Goal: Find contact information: Find contact information

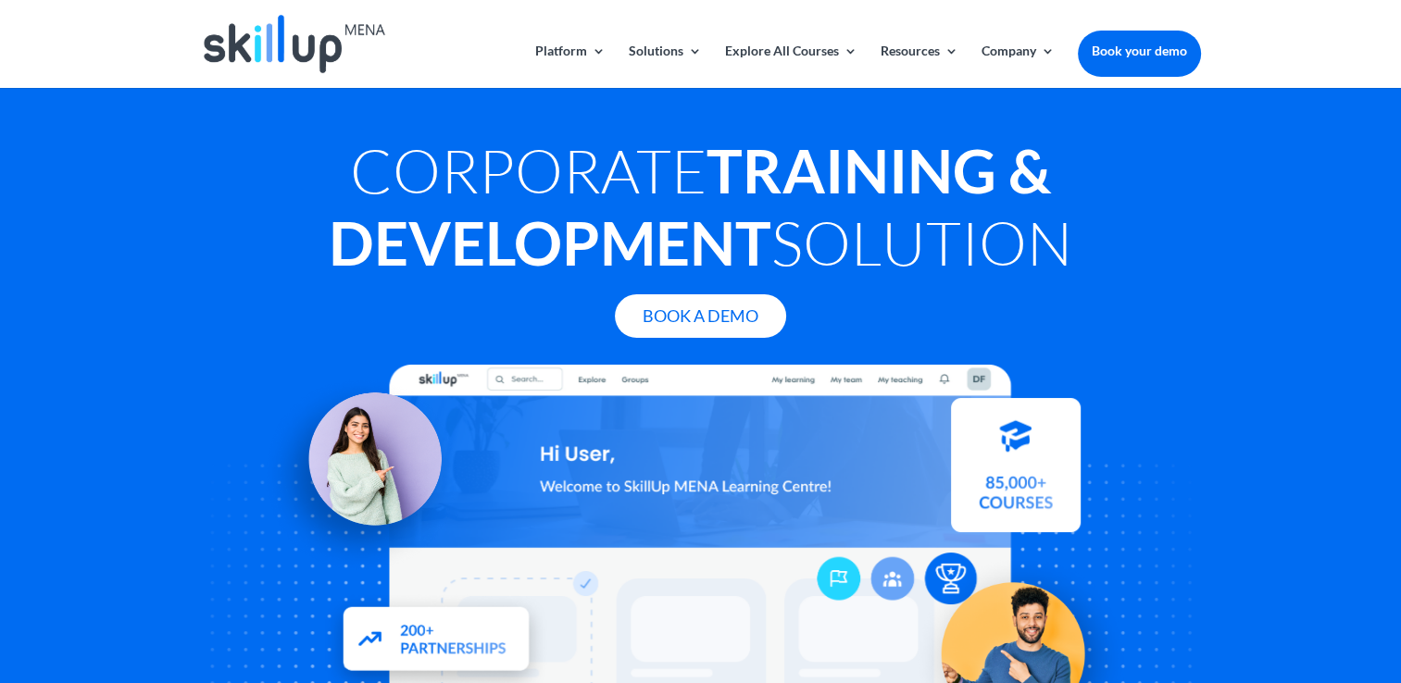
click at [311, 30] on img at bounding box center [294, 44] width 181 height 58
drag, startPoint x: 310, startPoint y: 50, endPoint x: 230, endPoint y: 43, distance: 80.0
click at [226, 40] on img at bounding box center [294, 44] width 181 height 58
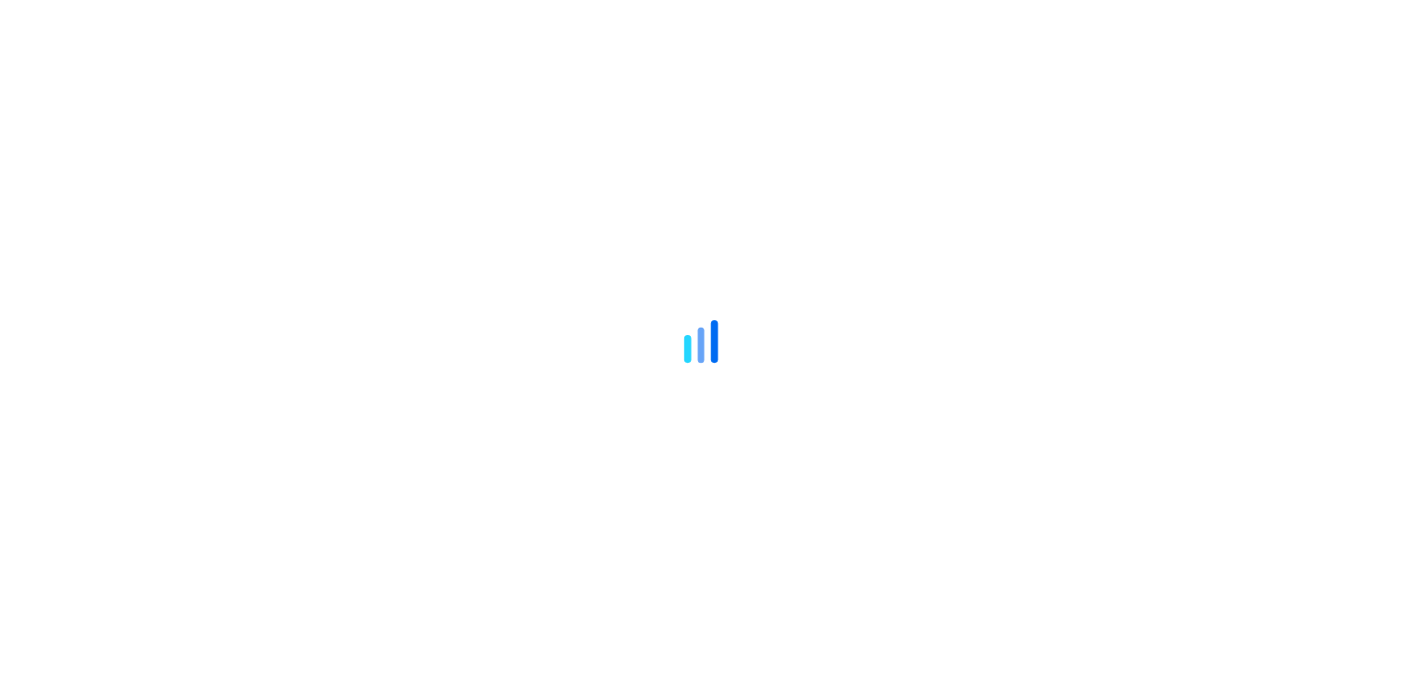
drag, startPoint x: 0, startPoint y: 0, endPoint x: 203, endPoint y: 97, distance: 224.8
click at [203, 97] on div at bounding box center [700, 341] width 1401 height 683
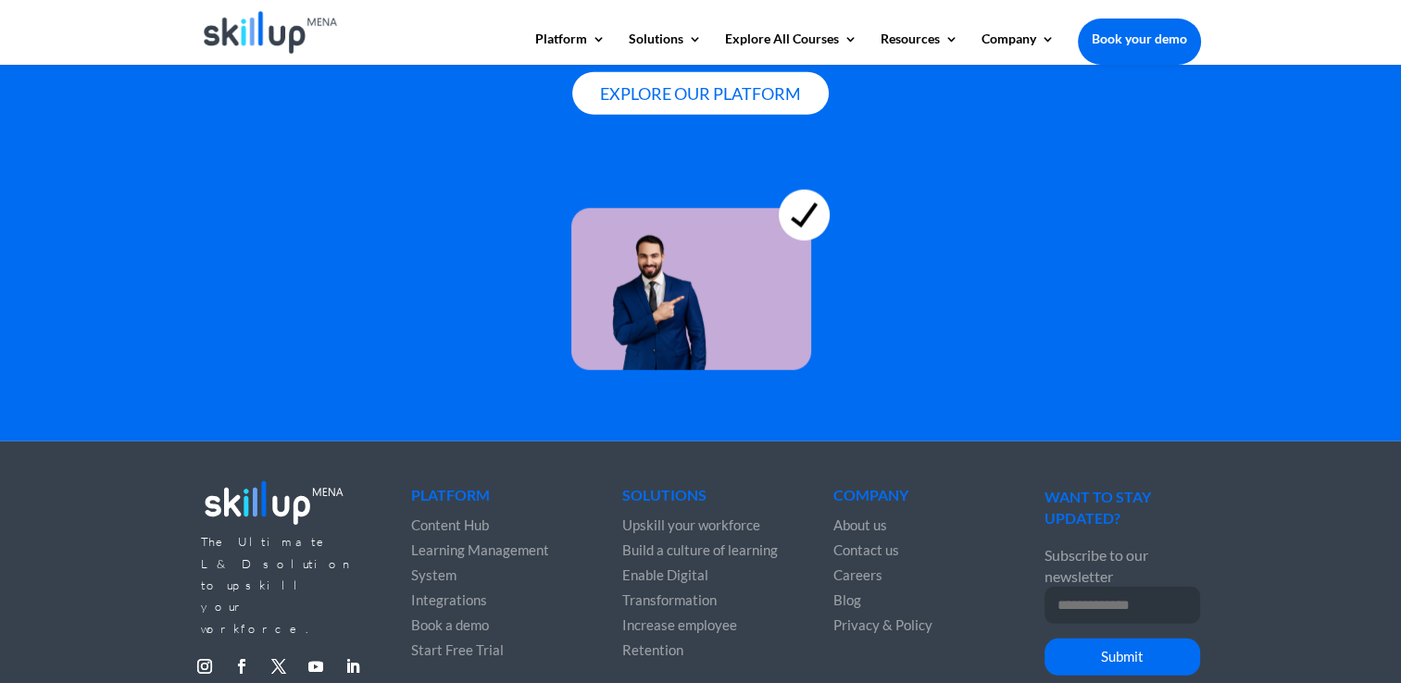
scroll to position [5169, 0]
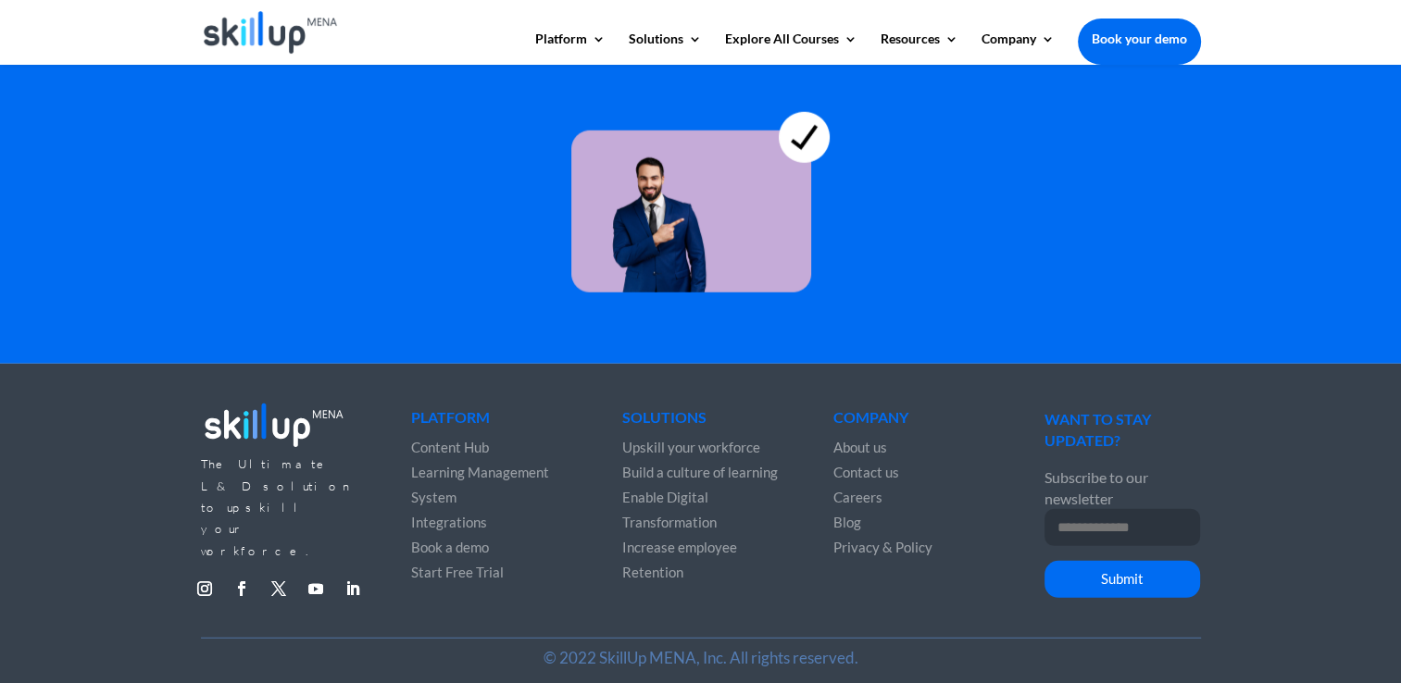
click at [852, 464] on span "Contact us" at bounding box center [866, 472] width 66 height 17
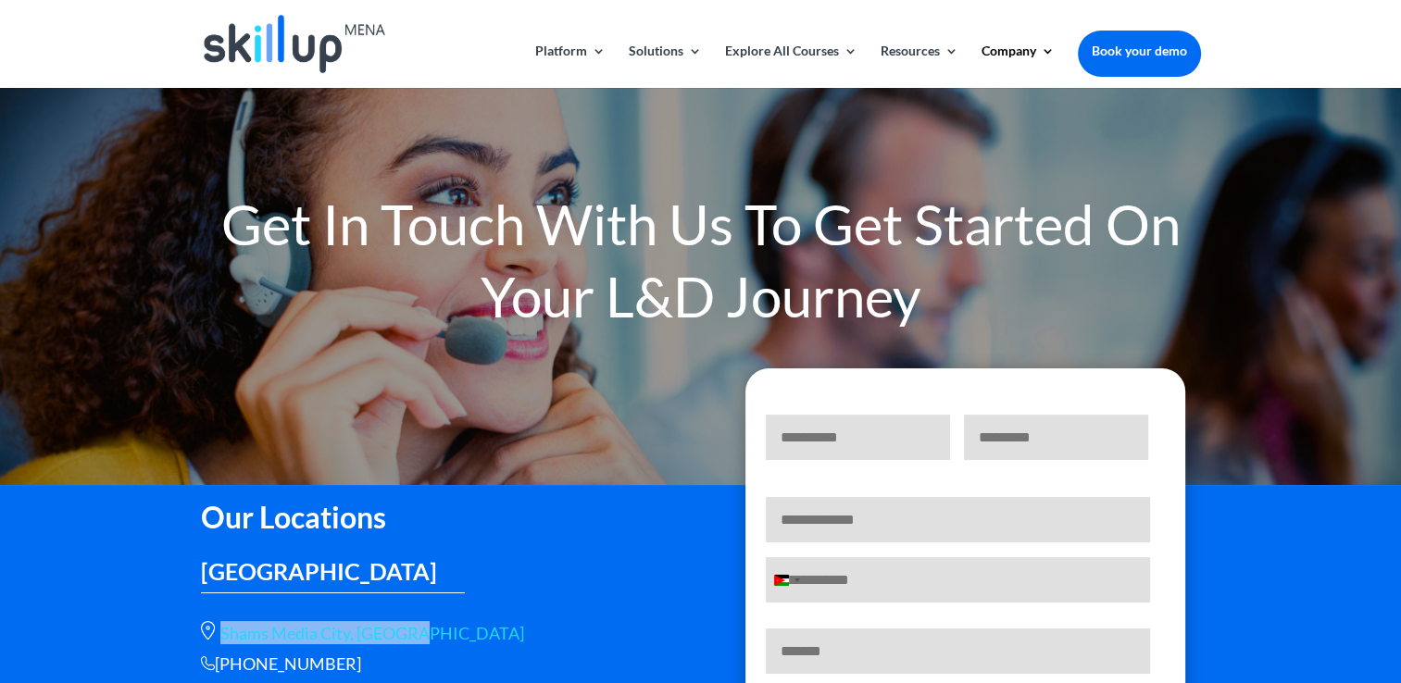
drag, startPoint x: 437, startPoint y: 634, endPoint x: 219, endPoint y: 631, distance: 217.6
click at [219, 631] on p "Shams Media City, Sharjah" at bounding box center [437, 632] width 472 height 23
copy link "Shams Media City, Sharjah"
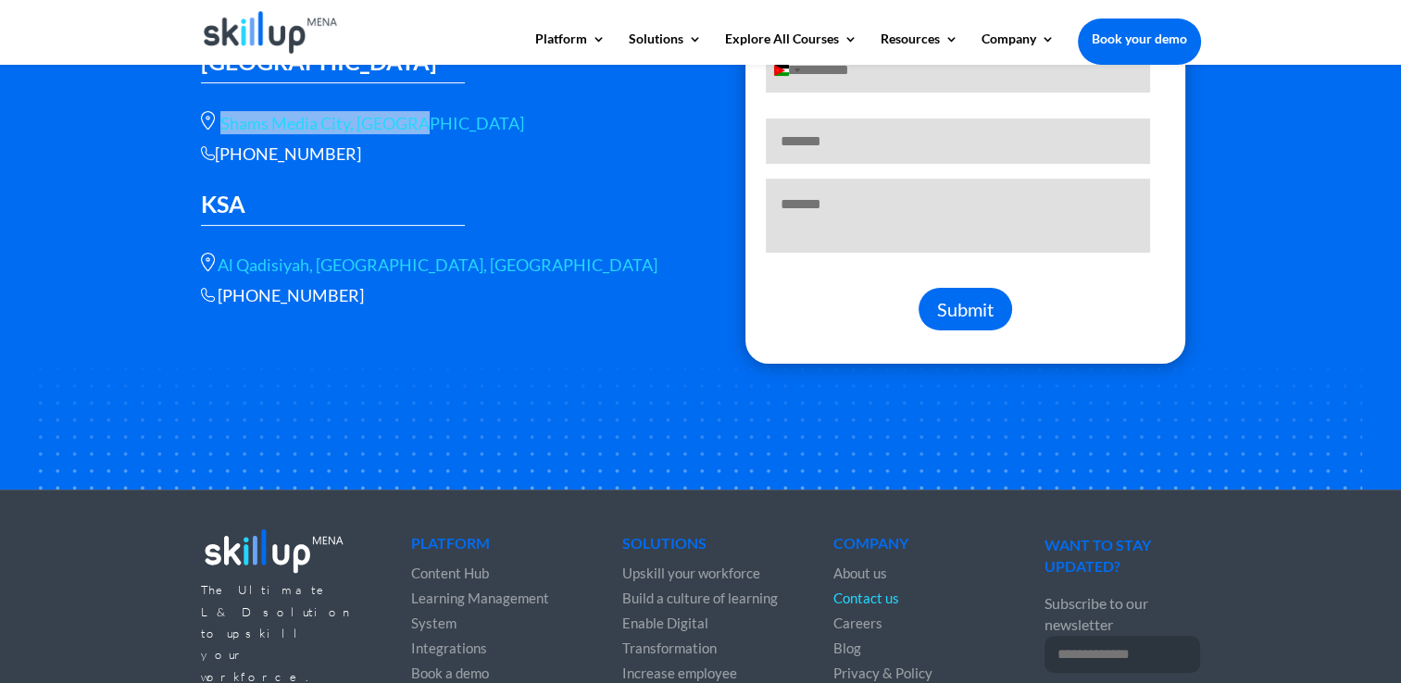
scroll to position [370, 0]
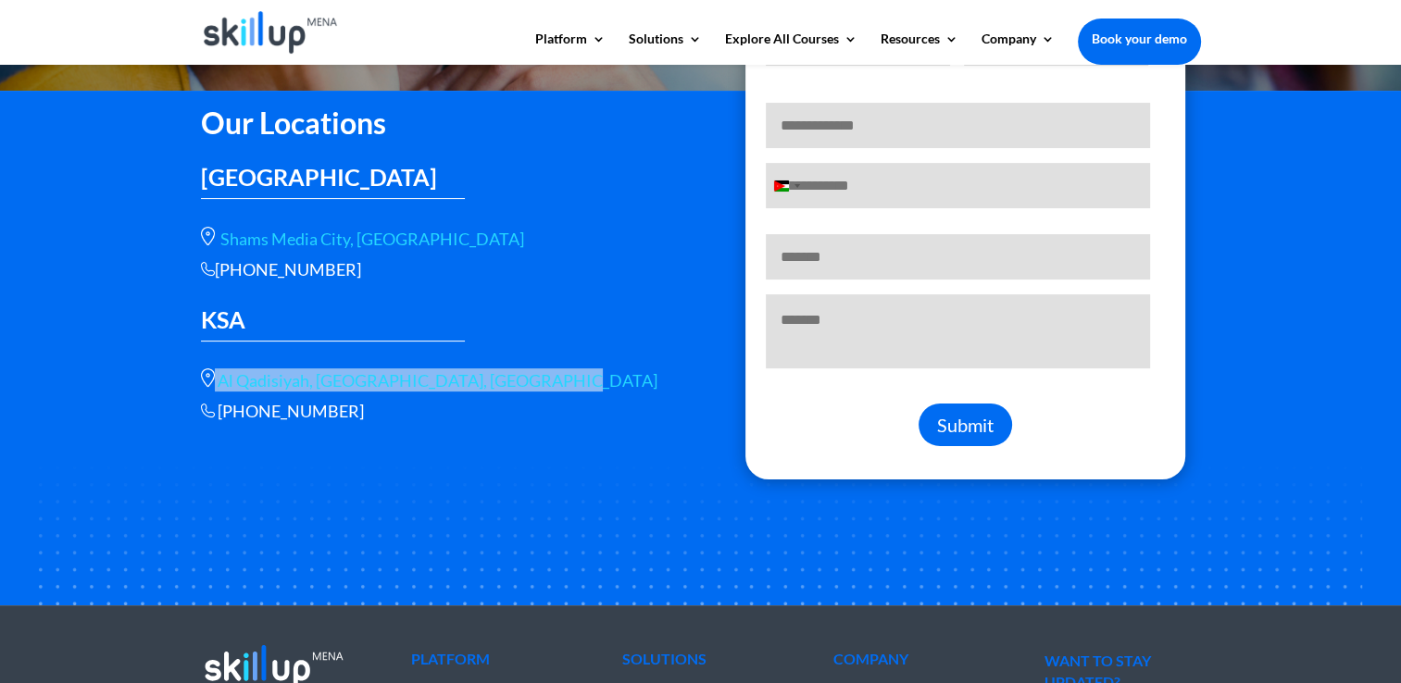
drag, startPoint x: 529, startPoint y: 374, endPoint x: 215, endPoint y: 381, distance: 314.8
click at [215, 381] on p "Al Qadisiyah, st, Riyadh 13326, Saudi Arabia" at bounding box center [437, 379] width 472 height 23
copy span "Al Qadisiyah, st, Riyadh 13326, Saudi Arabia"
drag, startPoint x: 392, startPoint y: 397, endPoint x: 218, endPoint y: 415, distance: 174.9
click at [218, 415] on div "Our Locations UAE Shams Media City, Sharjah +966 115112089 KSA Al Qadisiyah, st…" at bounding box center [437, 258] width 472 height 327
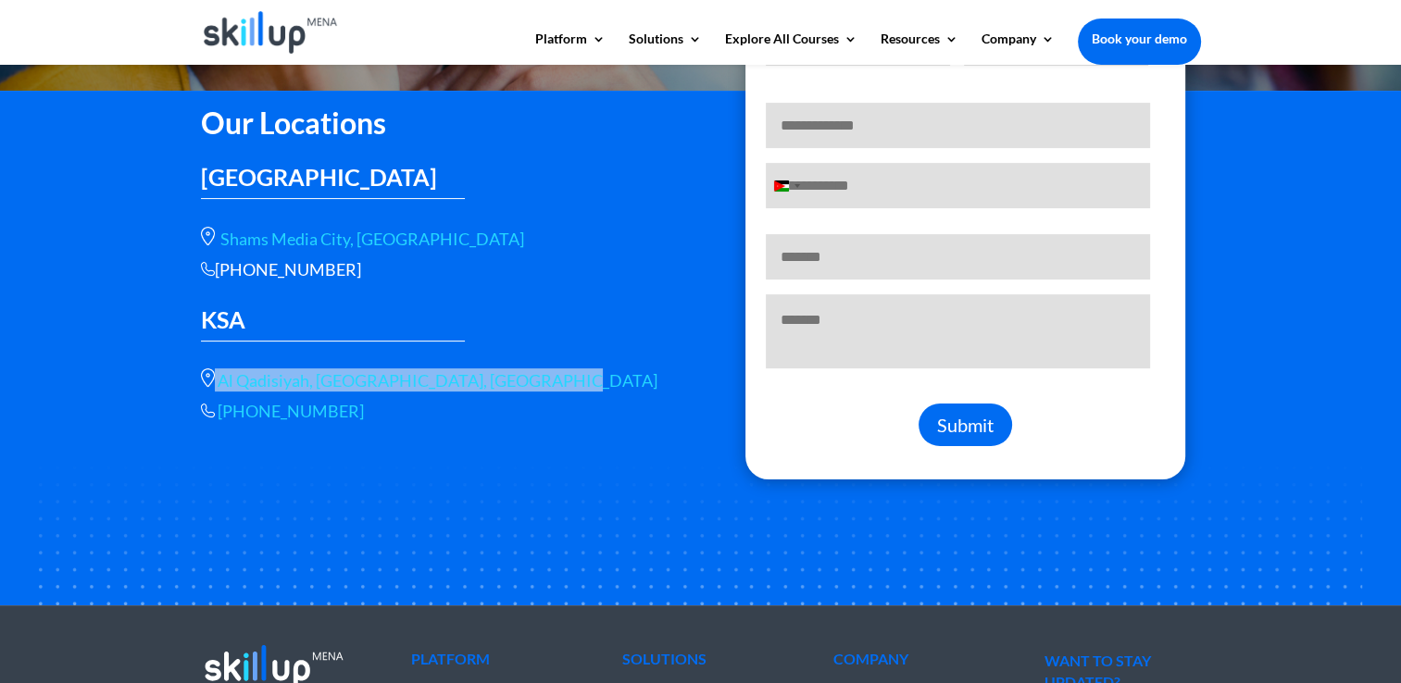
copy span "+966 56 566 9461"
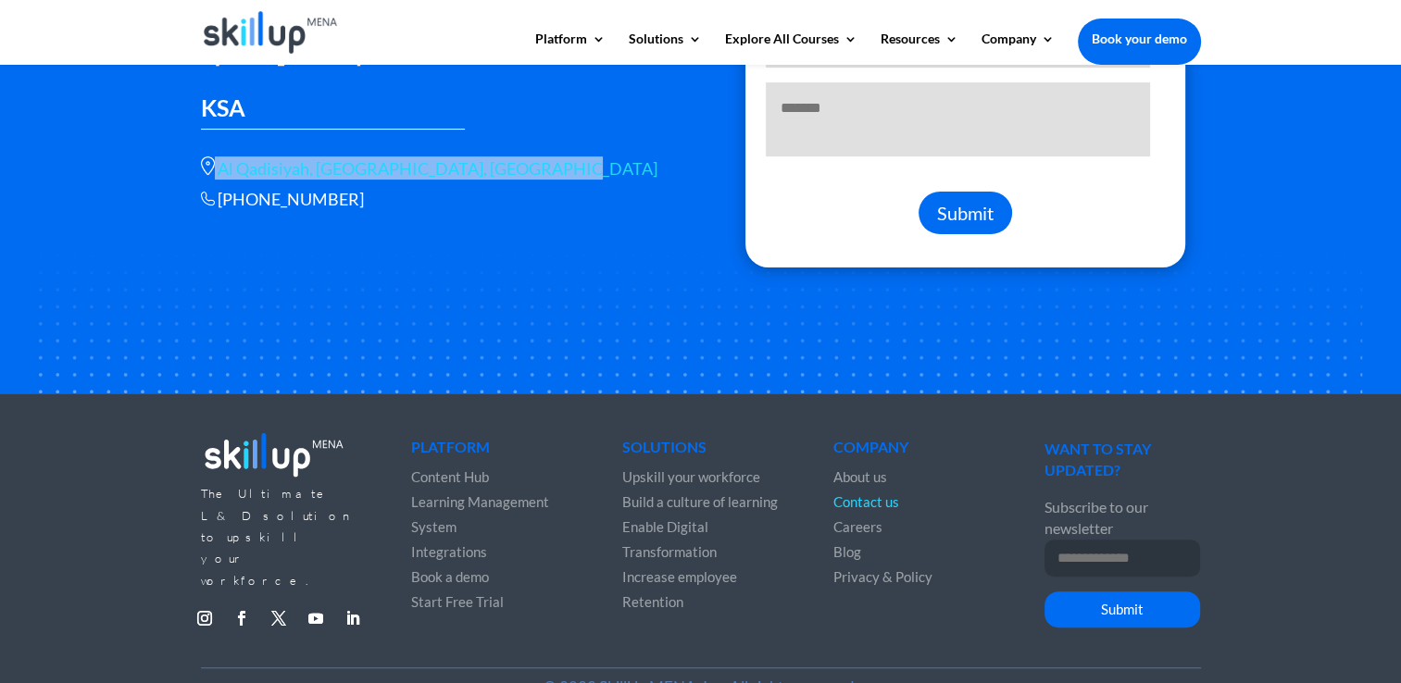
scroll to position [630, 0]
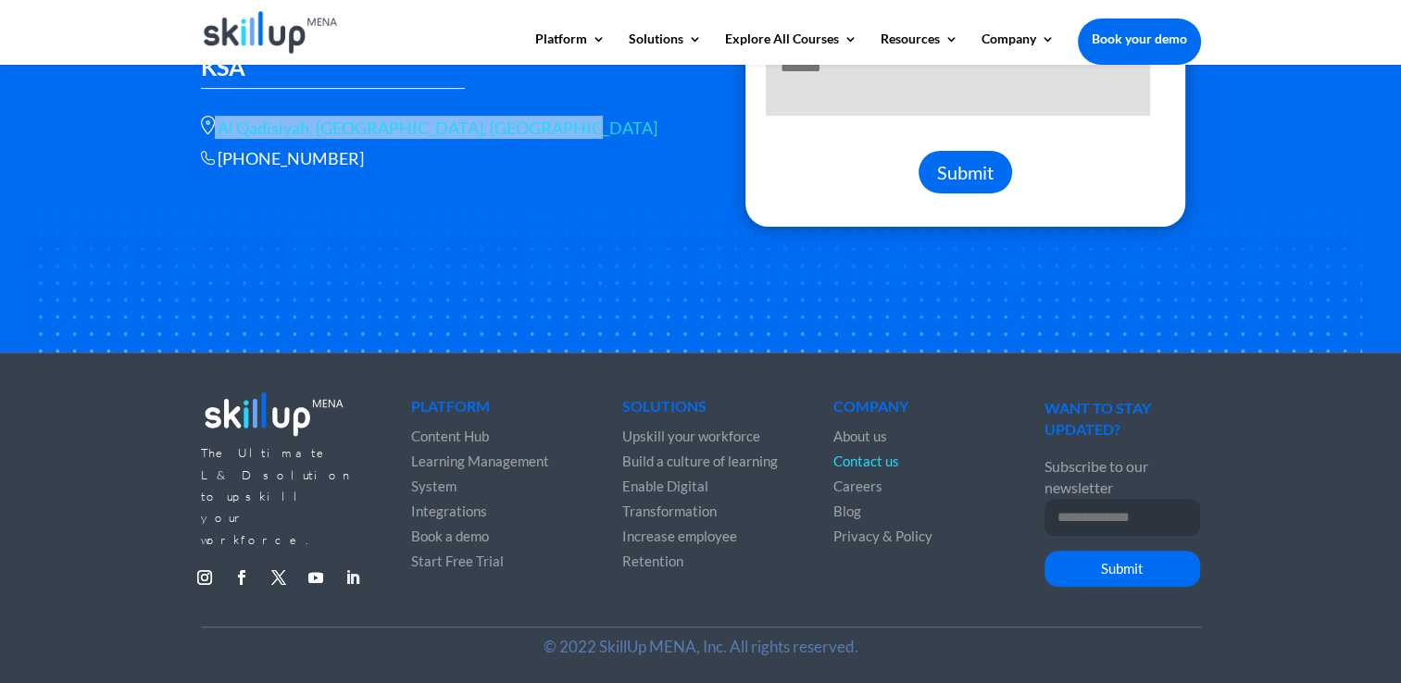
click at [352, 563] on link "Follow" at bounding box center [353, 578] width 30 height 30
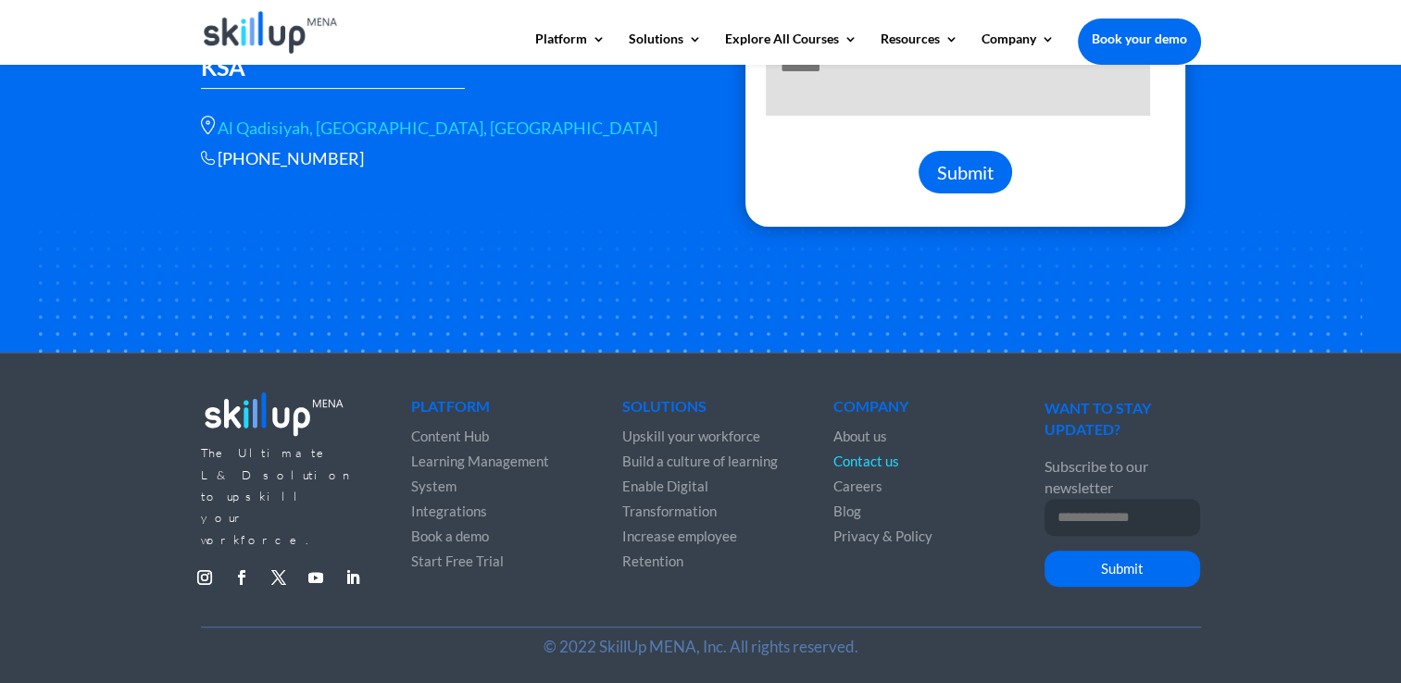
click at [1054, 508] on input "Email Address *" at bounding box center [1122, 517] width 156 height 37
click at [1007, 564] on div "The Ultimate L&D solution to upskill your workforce. Follow Follow Follow Follo…" at bounding box center [701, 494] width 1000 height 267
drag, startPoint x: 1123, startPoint y: 494, endPoint x: 1045, endPoint y: 430, distance: 101.2
click at [1045, 430] on div "WANT TO STAY UPDATED? Subscribe to our newsletter" at bounding box center [1122, 448] width 156 height 102
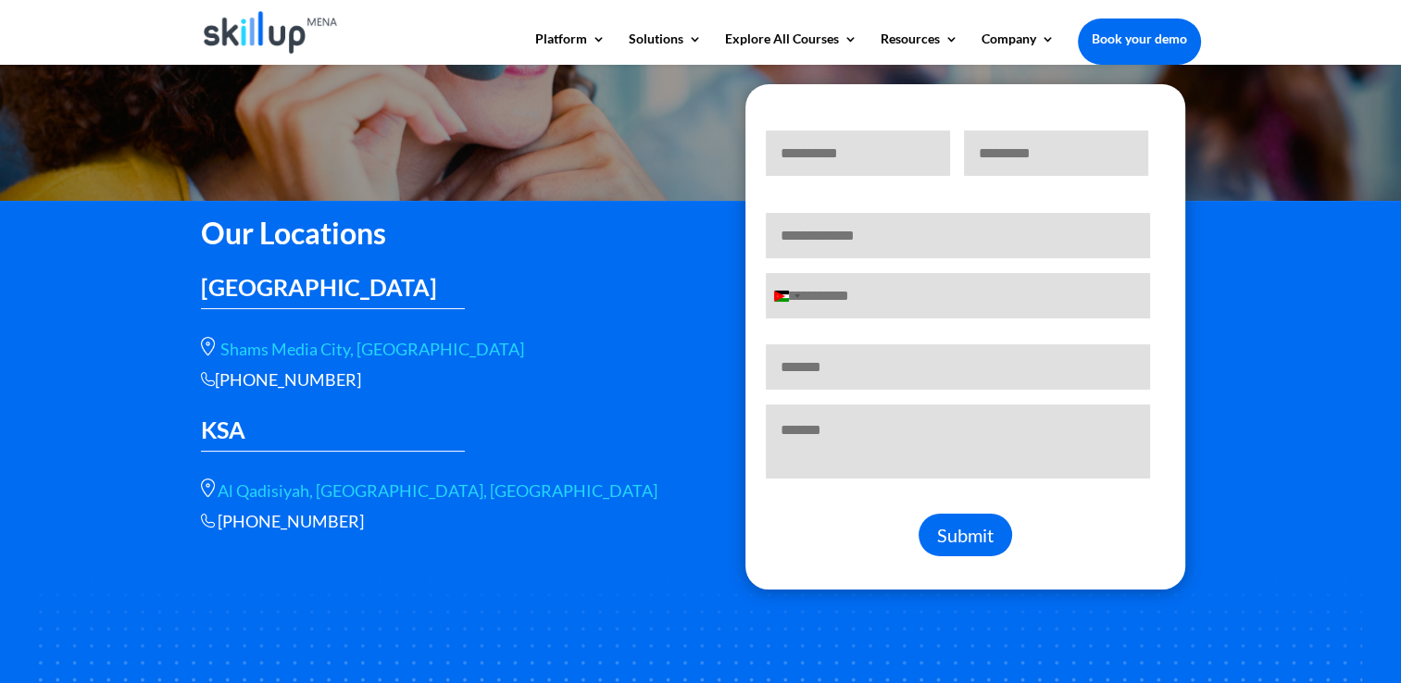
drag, startPoint x: 433, startPoint y: 518, endPoint x: 195, endPoint y: 523, distance: 237.9
click at [195, 523] on div "Our Locations UAE Shams Media City, Sharjah +966 115112089 KSA Al Qadisiyah, st…" at bounding box center [700, 458] width 1401 height 515
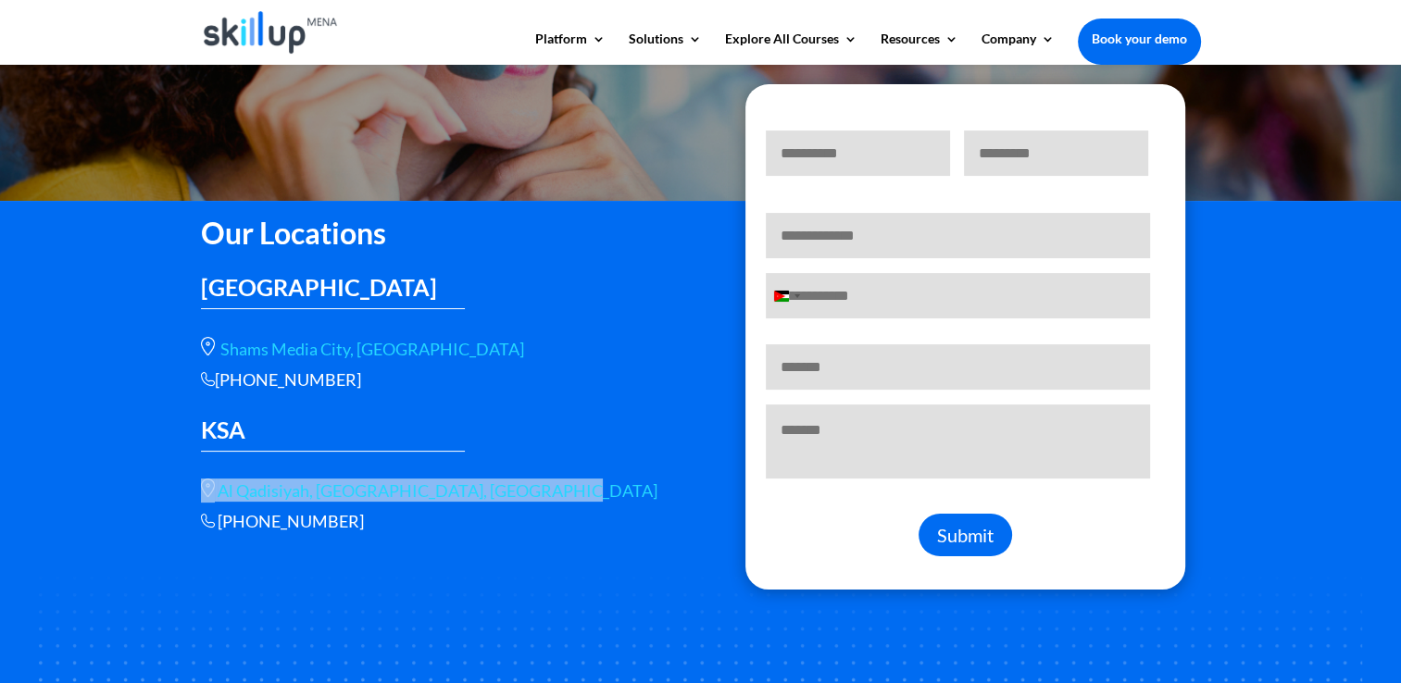
drag, startPoint x: 589, startPoint y: 481, endPoint x: 160, endPoint y: 480, distance: 428.6
click at [160, 480] on div "Our Locations UAE Shams Media City, Sharjah +966 115112089 KSA Al Qadisiyah, st…" at bounding box center [700, 458] width 1401 height 515
copy span "Al Qadisiyah, st, Riyadh 13326, Saudi Arabia"
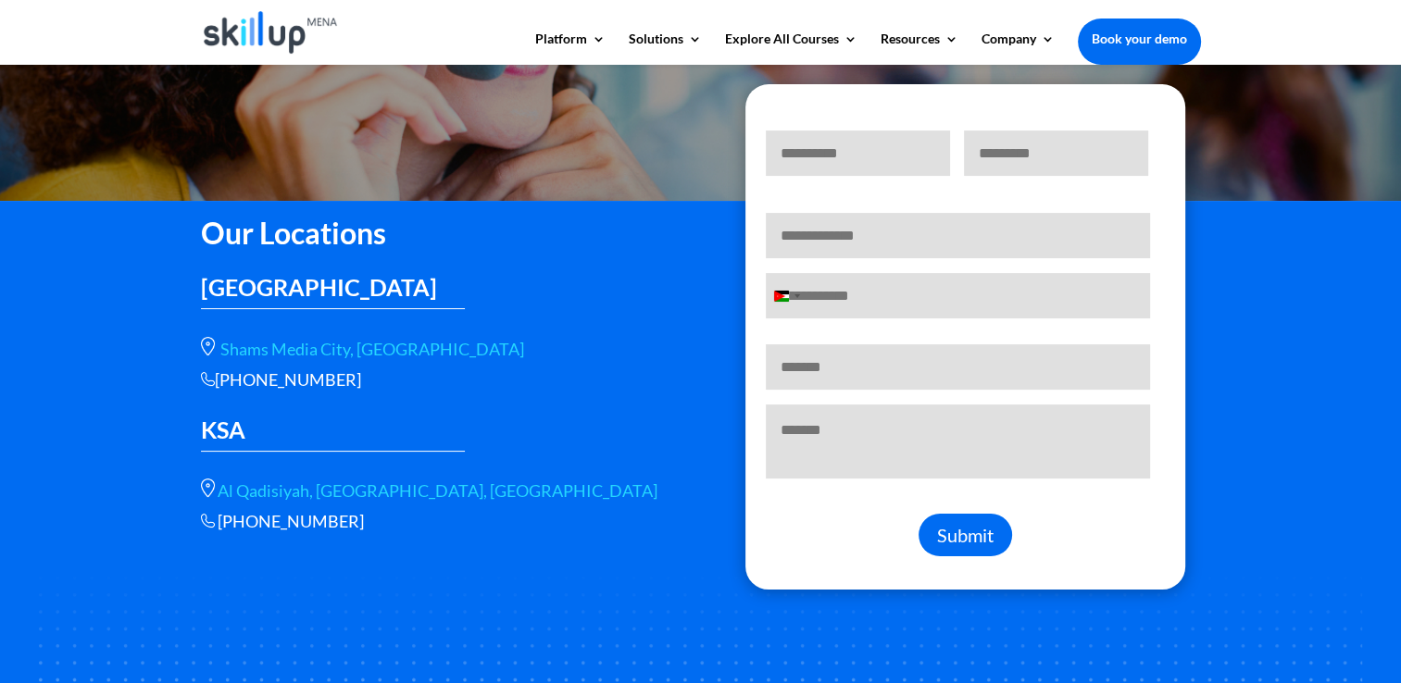
drag, startPoint x: 599, startPoint y: 539, endPoint x: 598, endPoint y: 529, distance: 10.2
click at [599, 535] on div "Our Locations UAE Shams Media City, Sharjah +966 115112089 KSA Al Qadisiyah, st…" at bounding box center [701, 475] width 1000 height 538
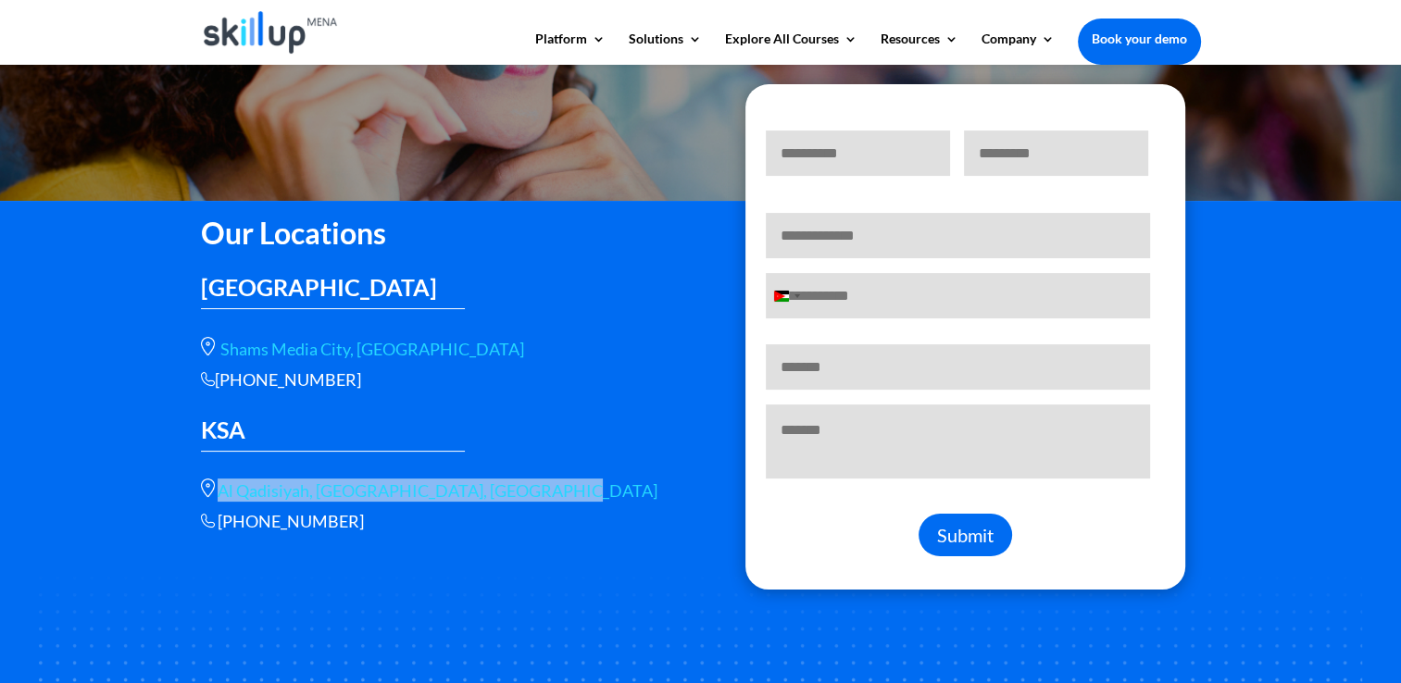
drag, startPoint x: 386, startPoint y: 487, endPoint x: 218, endPoint y: 488, distance: 168.5
click at [218, 488] on p "Al Qadisiyah, st, Riyadh 13326, Saudi Arabia" at bounding box center [437, 490] width 472 height 23
click at [218, 487] on span "Al Qadisiyah, st, Riyadh 13326, Saudi Arabia" at bounding box center [429, 490] width 456 height 20
click at [585, 487] on p "Al Qadisiyah, st, Riyadh 13326, Saudi Arabia" at bounding box center [437, 490] width 472 height 23
drag, startPoint x: 563, startPoint y: 492, endPoint x: 218, endPoint y: 496, distance: 344.4
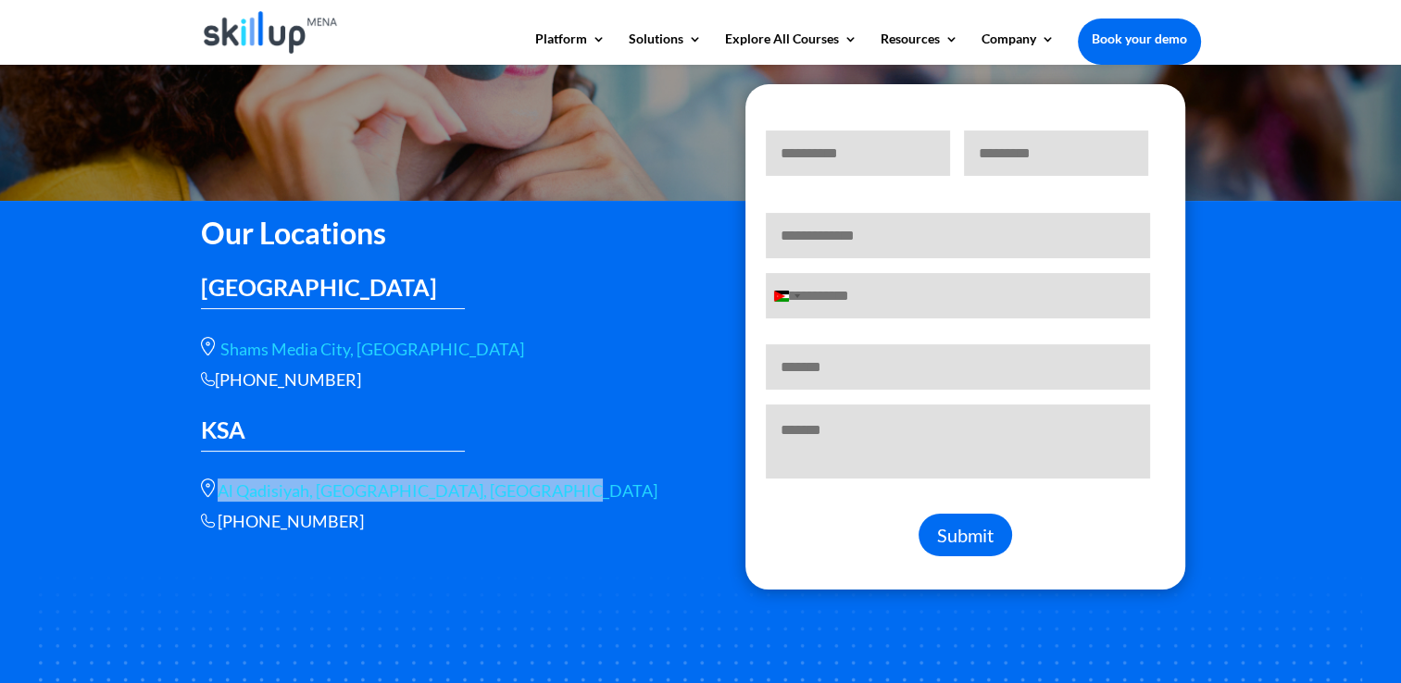
click at [218, 496] on p "Al Qadisiyah, st, Riyadh 13326, Saudi Arabia" at bounding box center [437, 490] width 472 height 23
copy link "Al Qadisiyah, st, Riyadh 13326, Saudi Arabia"
drag, startPoint x: 365, startPoint y: 524, endPoint x: 219, endPoint y: 521, distance: 145.4
click at [219, 521] on p "+966 56 566 9461" at bounding box center [437, 521] width 472 height 21
copy span "+966 56 566 9461"
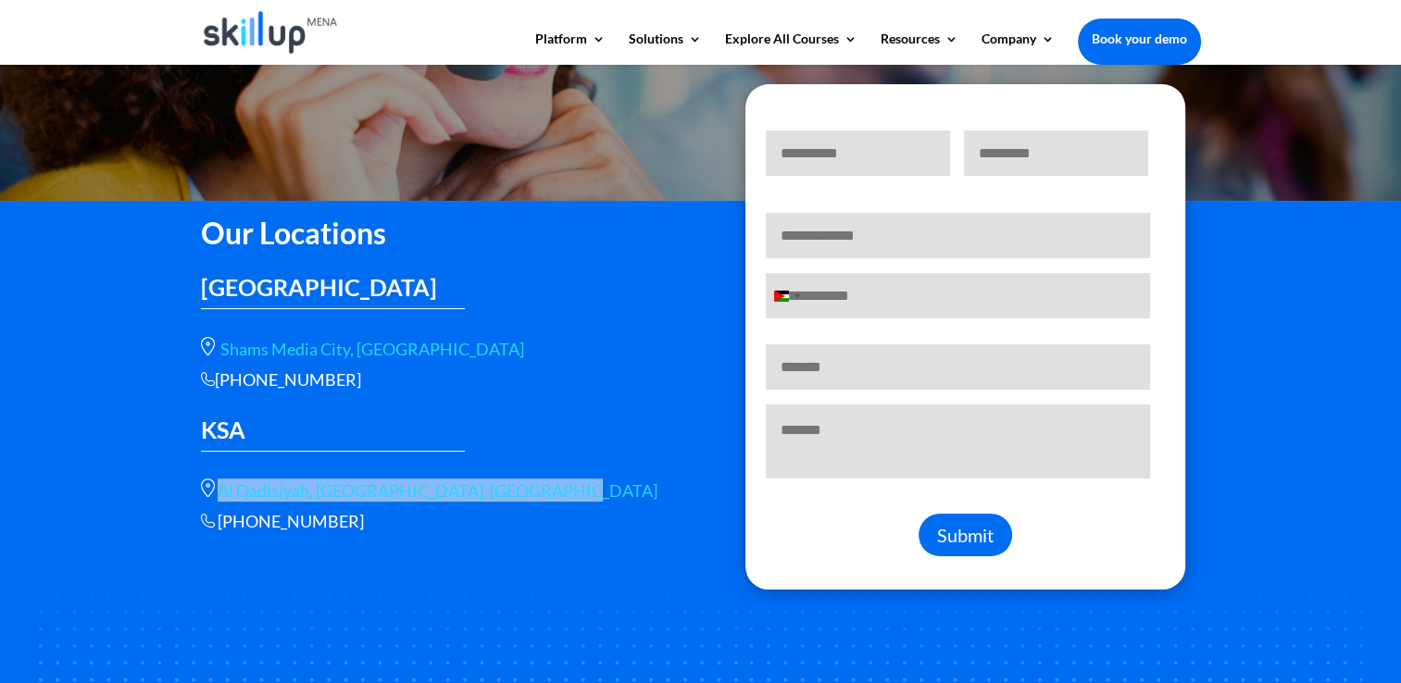
click at [370, 521] on p "+966 56 566 9461" at bounding box center [437, 521] width 472 height 21
click at [372, 520] on p "+966 56 566 9461" at bounding box center [437, 521] width 472 height 21
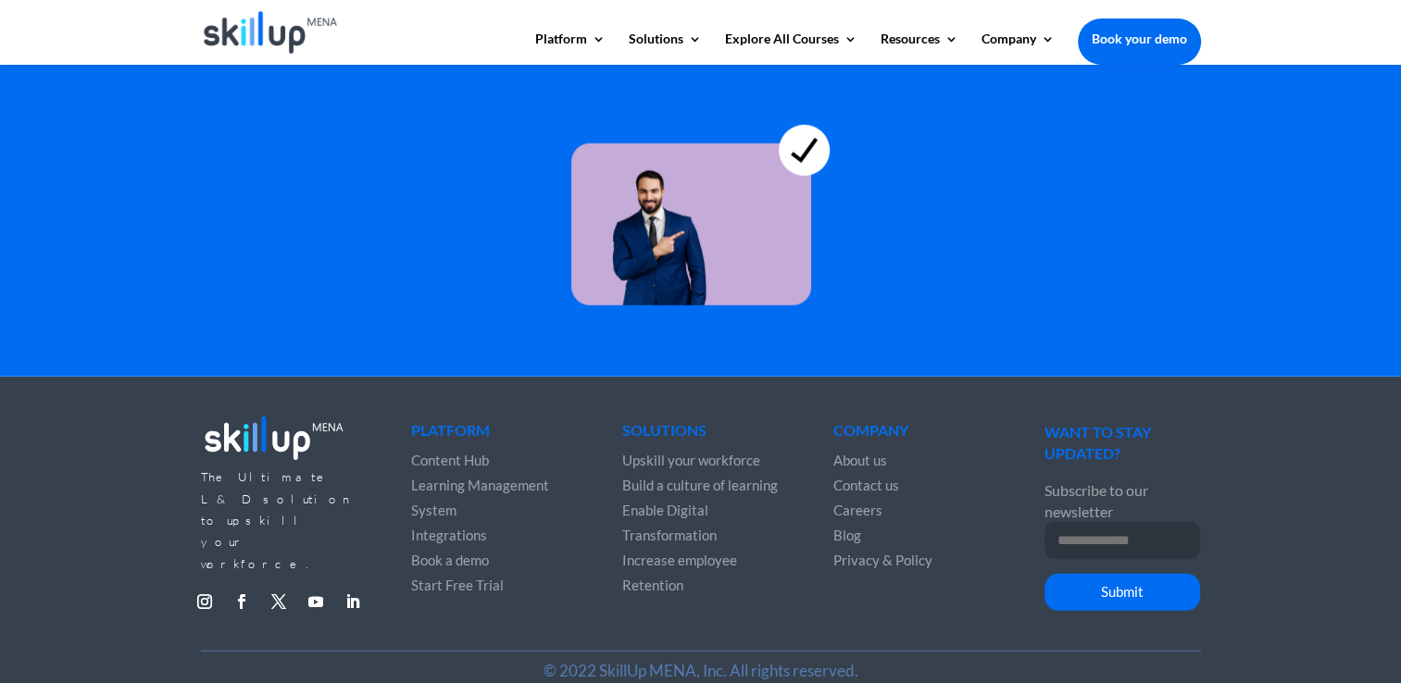
scroll to position [5169, 0]
